Goal: Task Accomplishment & Management: Use online tool/utility

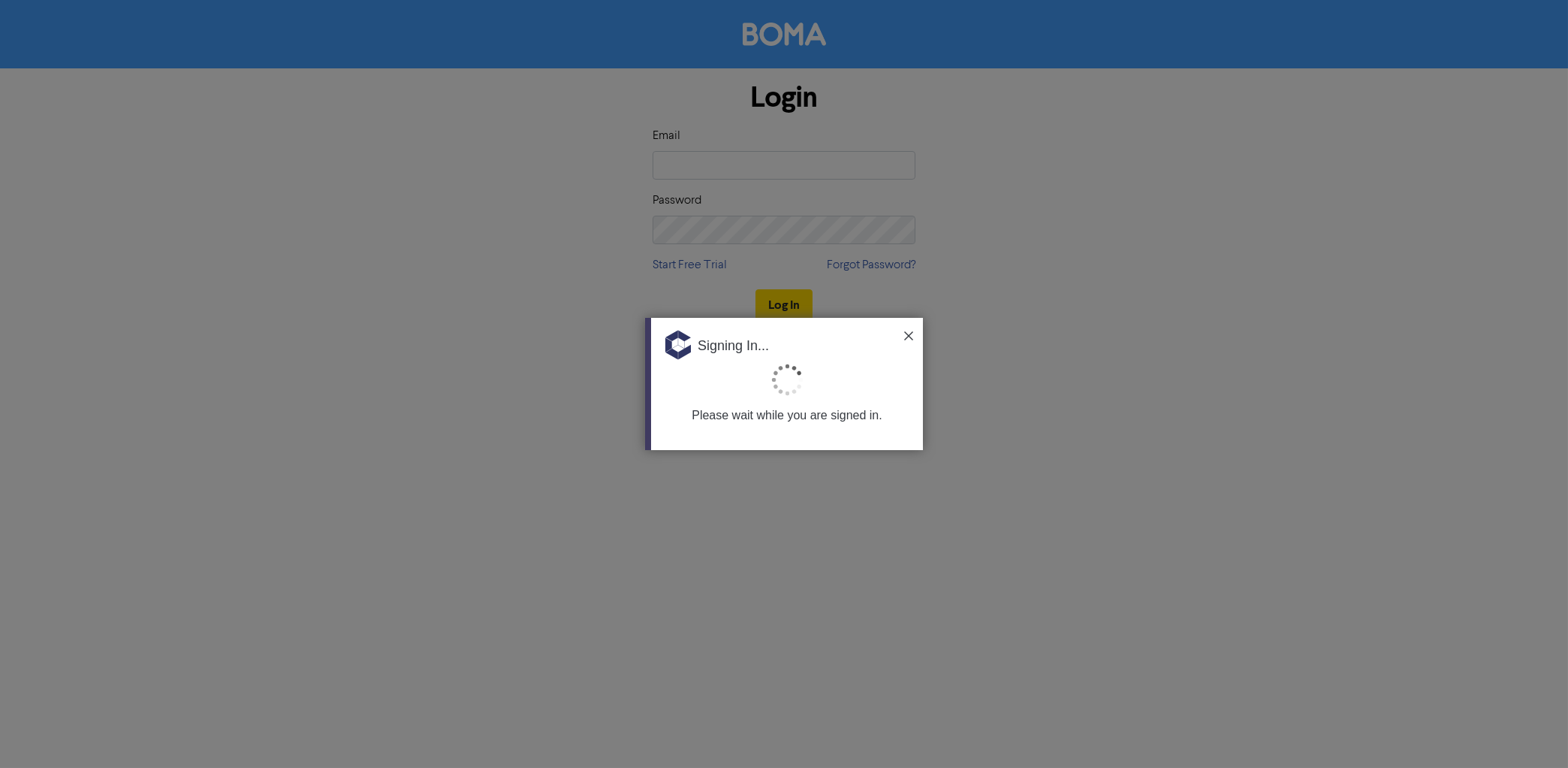
type input "[EMAIL_ADDRESS][DOMAIN_NAME]"
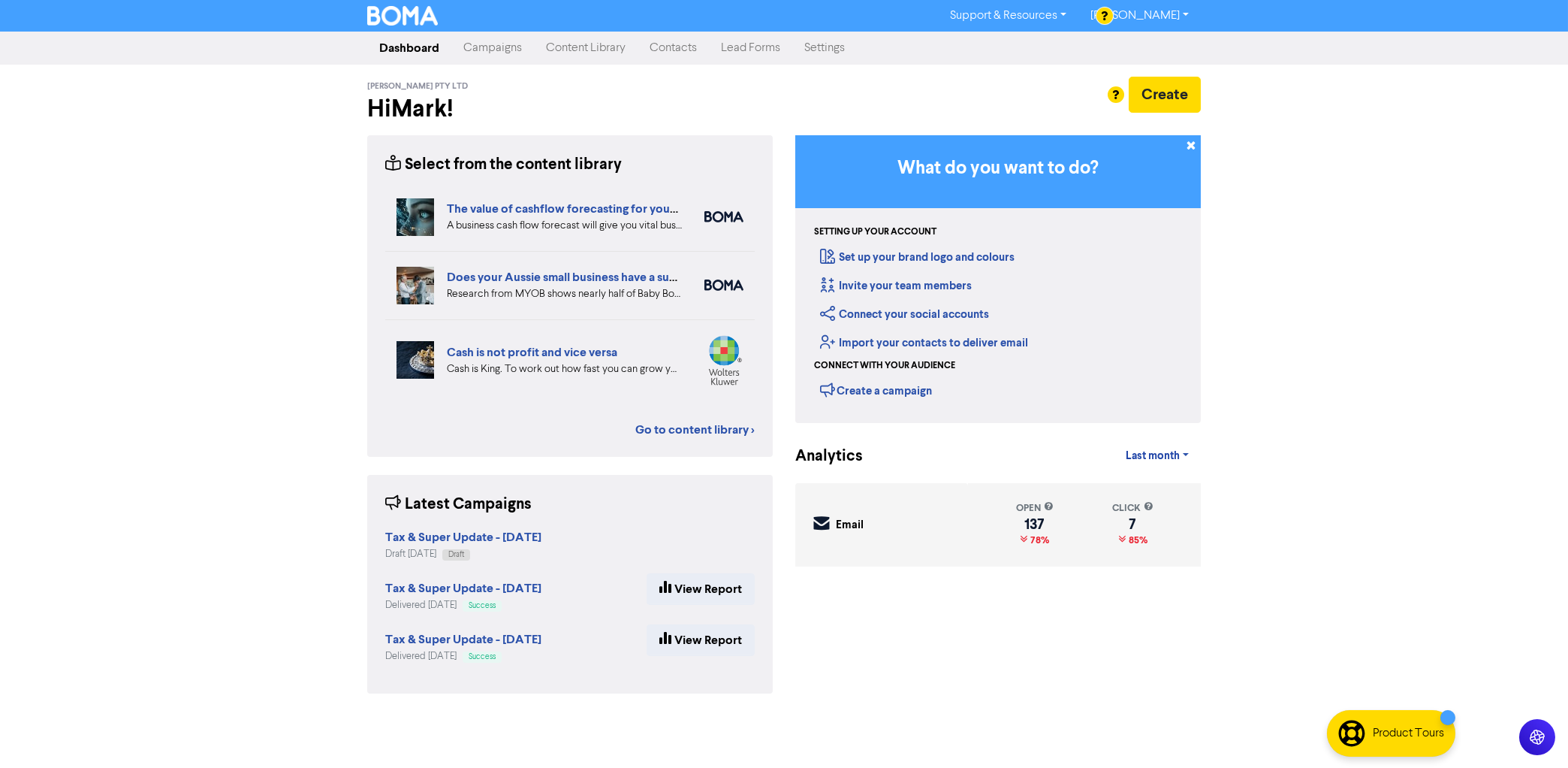
click at [173, 426] on div "Support & Resources Video Tutorials FAQ & Guides Marketing Education [PERSON_NA…" at bounding box center [784, 384] width 1568 height 768
click at [424, 540] on strong "Tax & Super Update - [DATE]" at bounding box center [463, 537] width 157 height 15
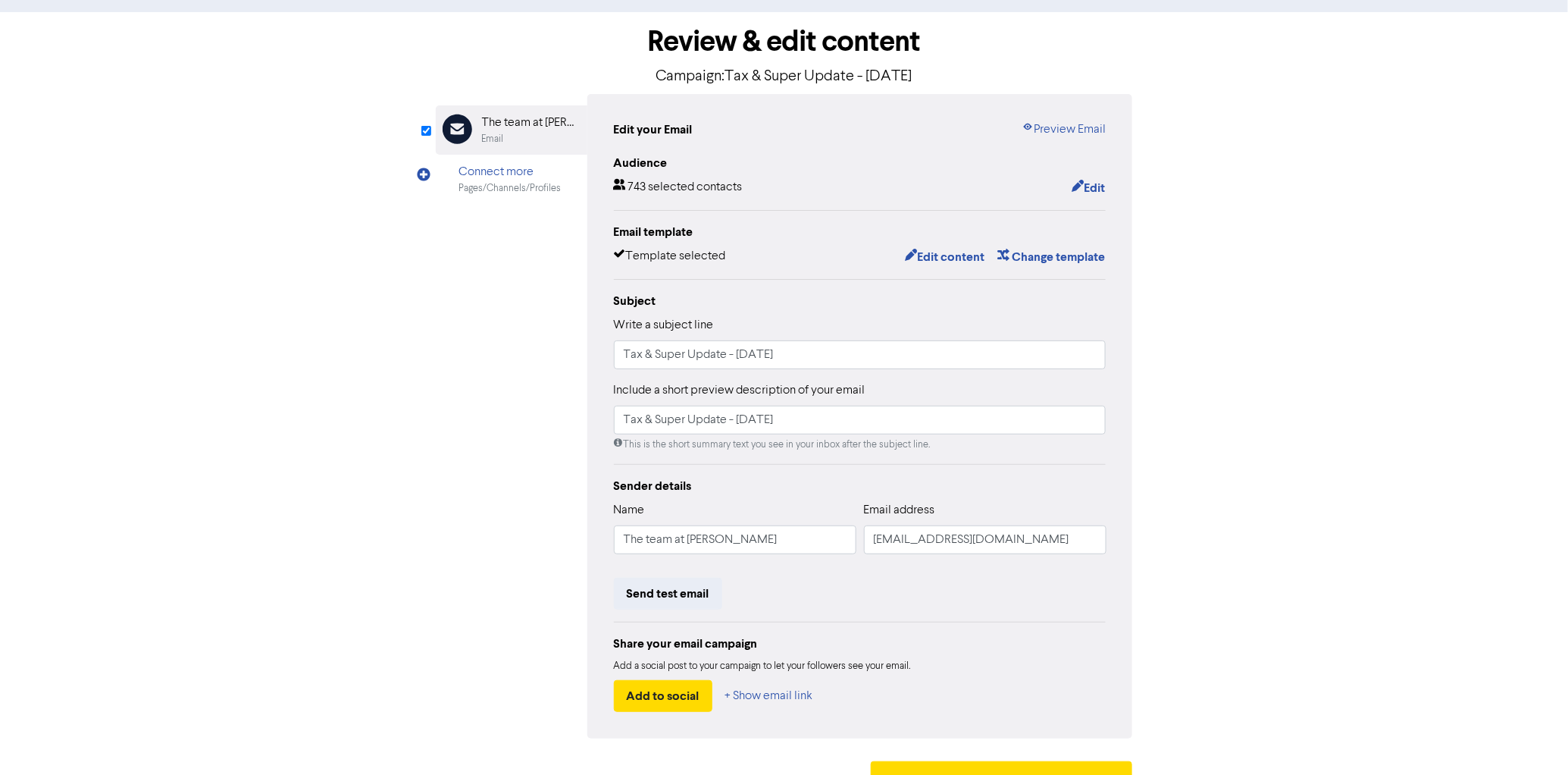
scroll to position [92, 0]
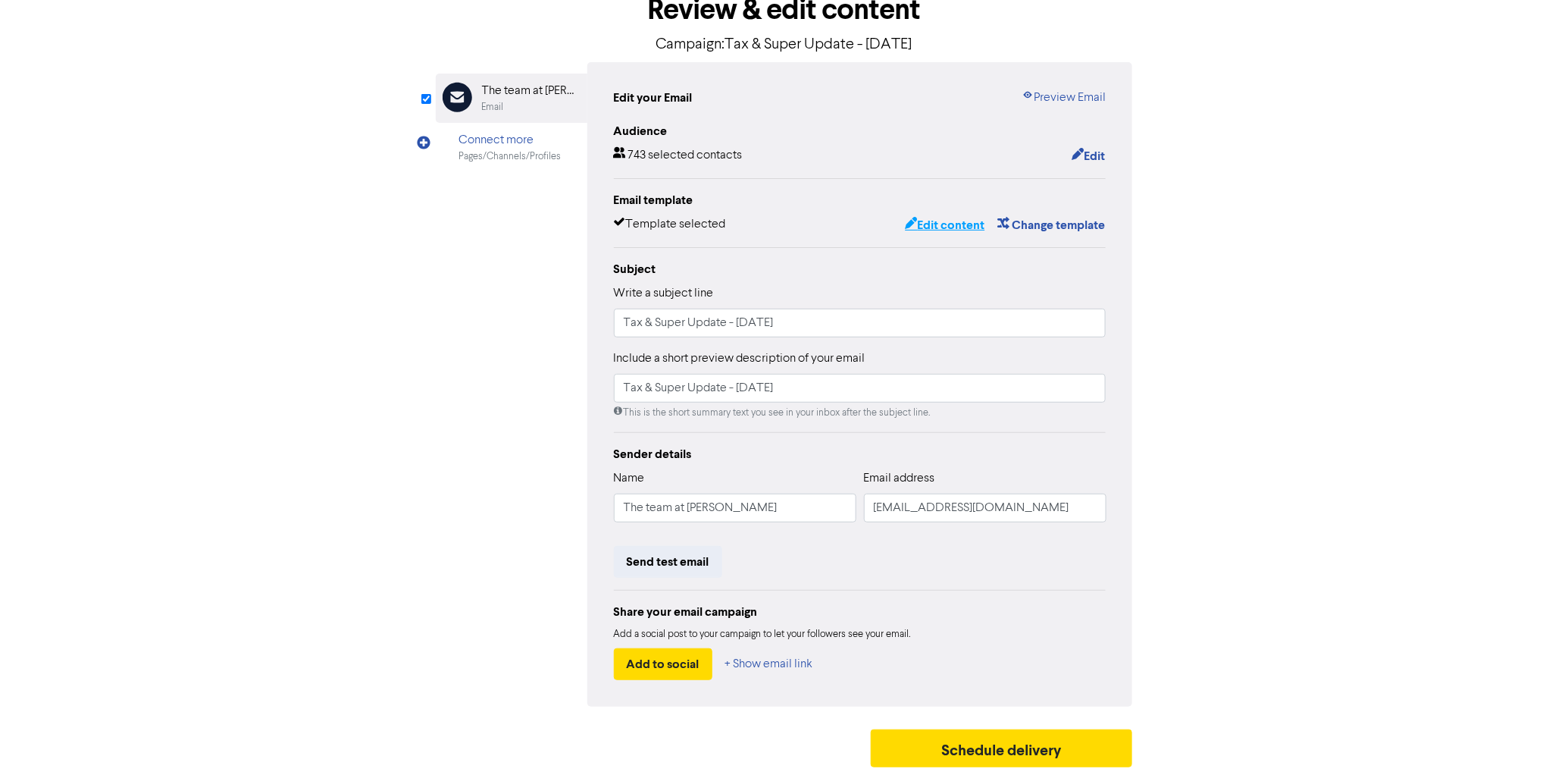
click at [948, 226] on button "Edit content" at bounding box center [944, 225] width 81 height 20
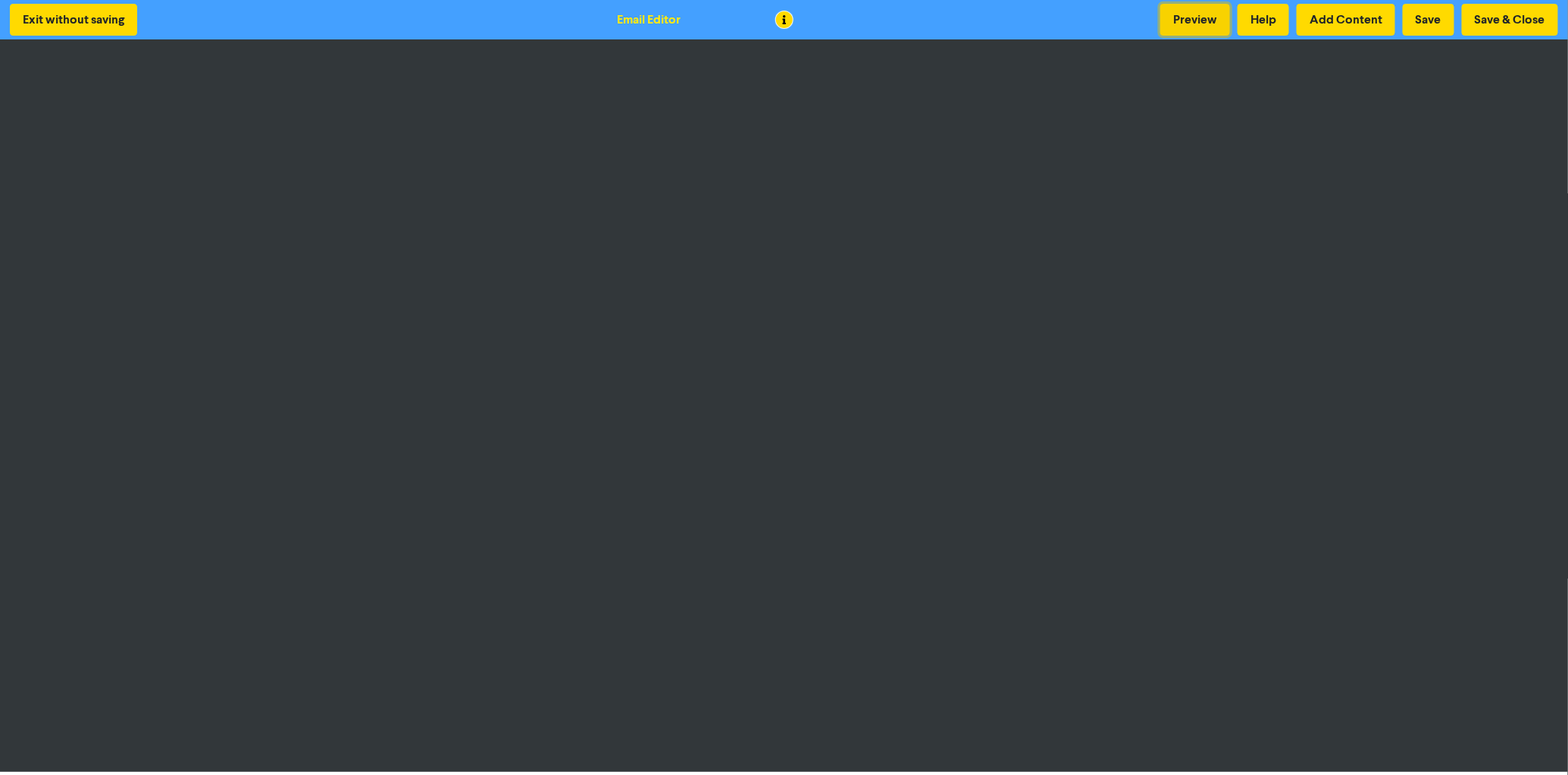
click at [1193, 13] on button "Preview" at bounding box center [1196, 20] width 70 height 32
click at [1193, 23] on button "Preview" at bounding box center [1196, 20] width 70 height 32
click at [1432, 16] on button "Save" at bounding box center [1429, 20] width 52 height 32
click at [1519, 16] on button "Save & Close" at bounding box center [1510, 20] width 96 height 32
